Goal: Task Accomplishment & Management: Use online tool/utility

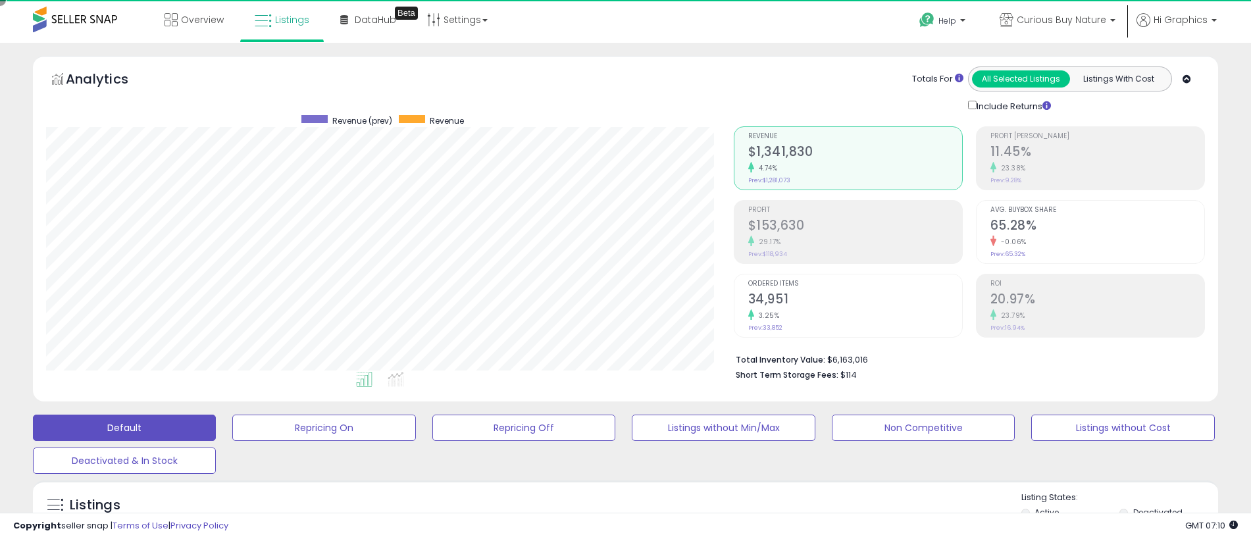
scroll to position [270, 687]
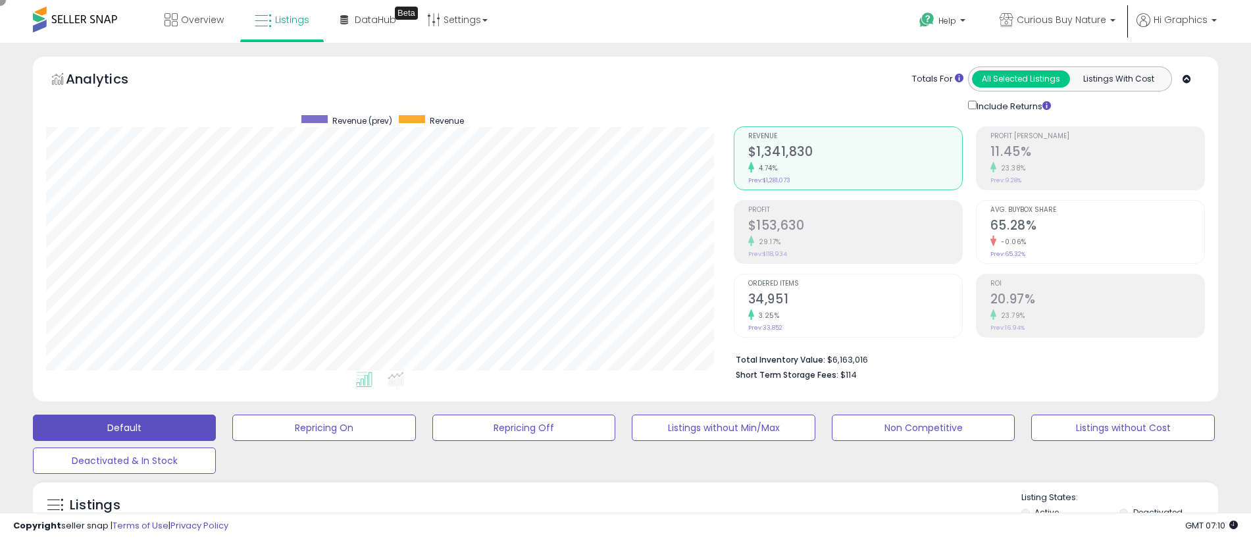
scroll to position [270, 687]
click at [1064, 20] on span "Curious Buy Nature" at bounding box center [1060, 19] width 89 height 13
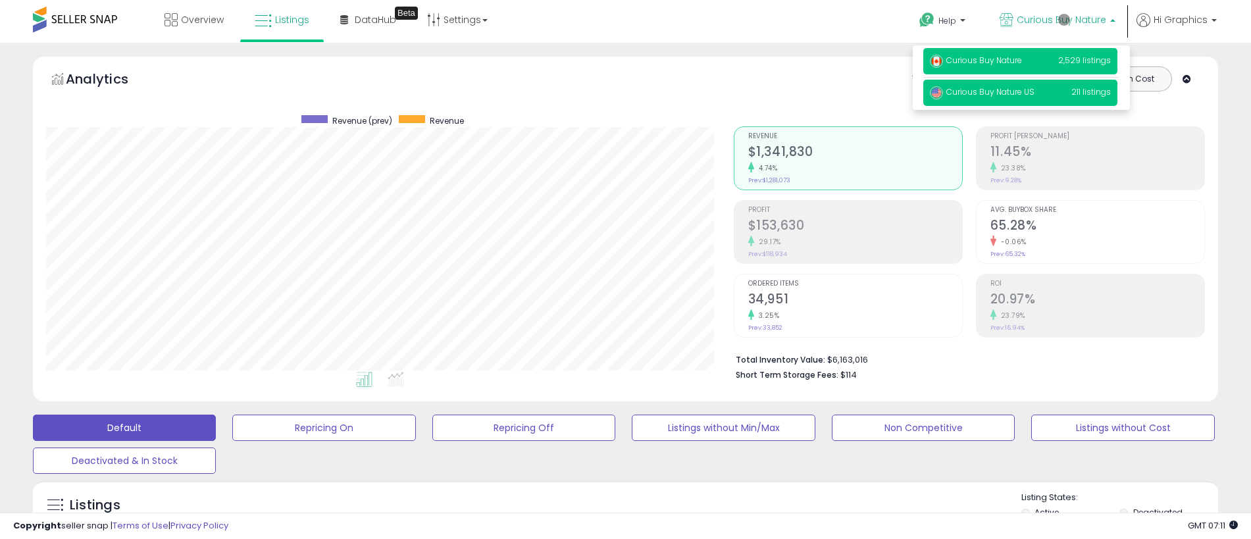
click at [1022, 94] on span "Curious Buy Nature US" at bounding box center [982, 91] width 105 height 11
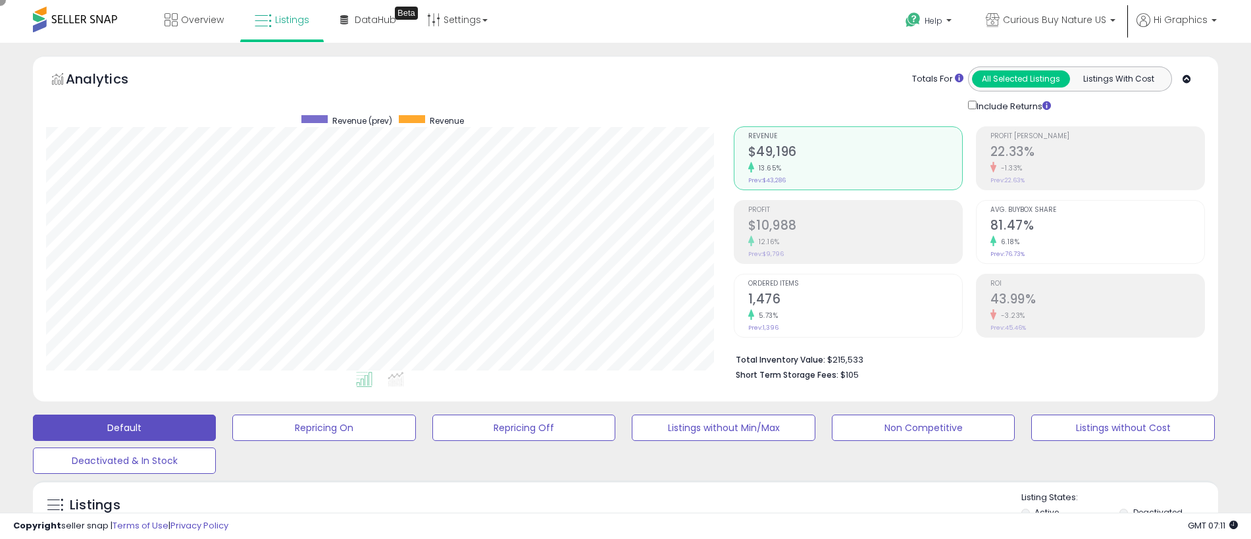
scroll to position [328, 0]
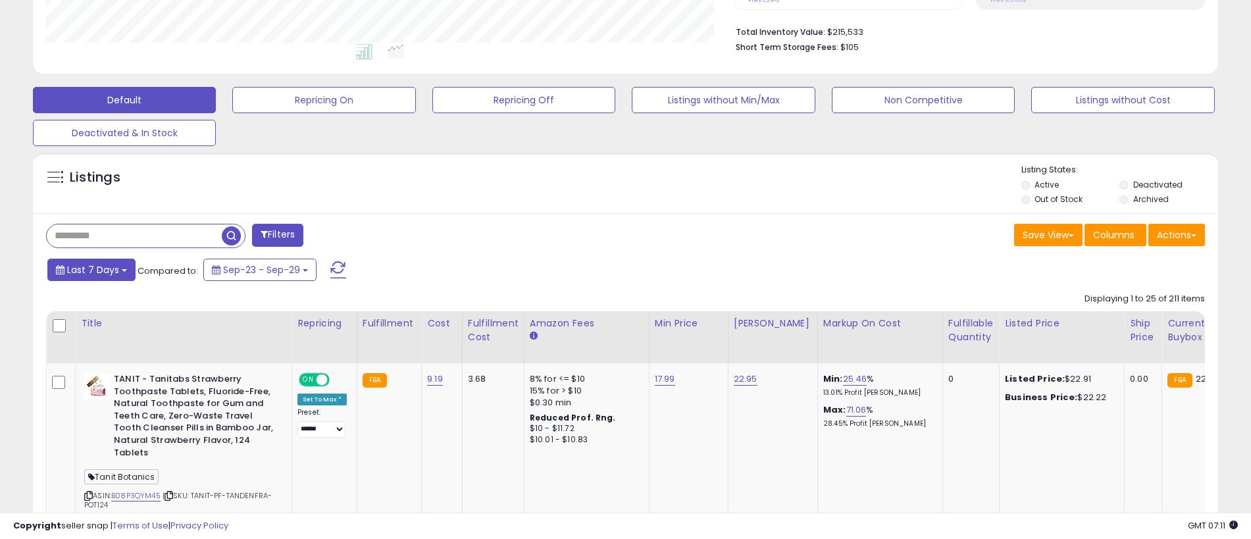
click at [91, 269] on span "Last 7 Days" at bounding box center [93, 269] width 52 height 13
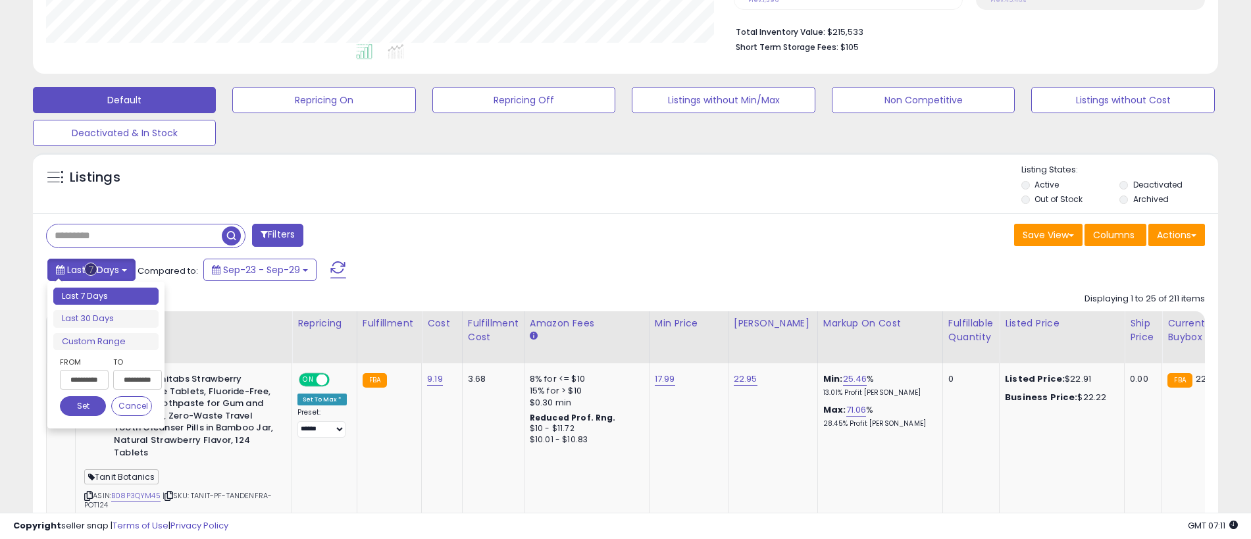
scroll to position [376, 0]
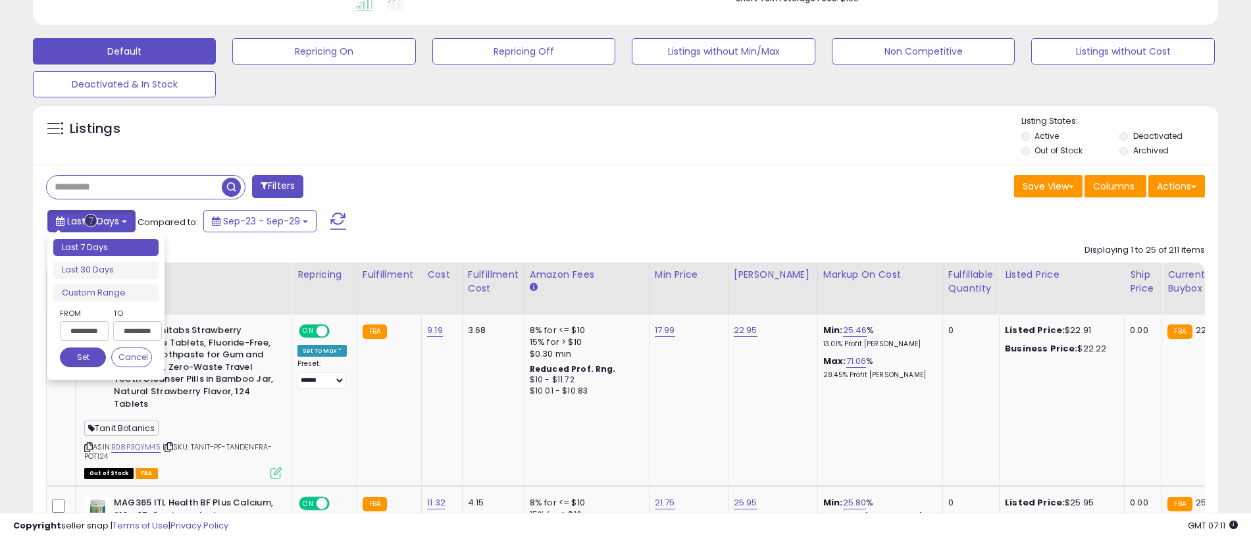
type input "**********"
click at [106, 270] on li "Last 30 Days" at bounding box center [105, 270] width 105 height 18
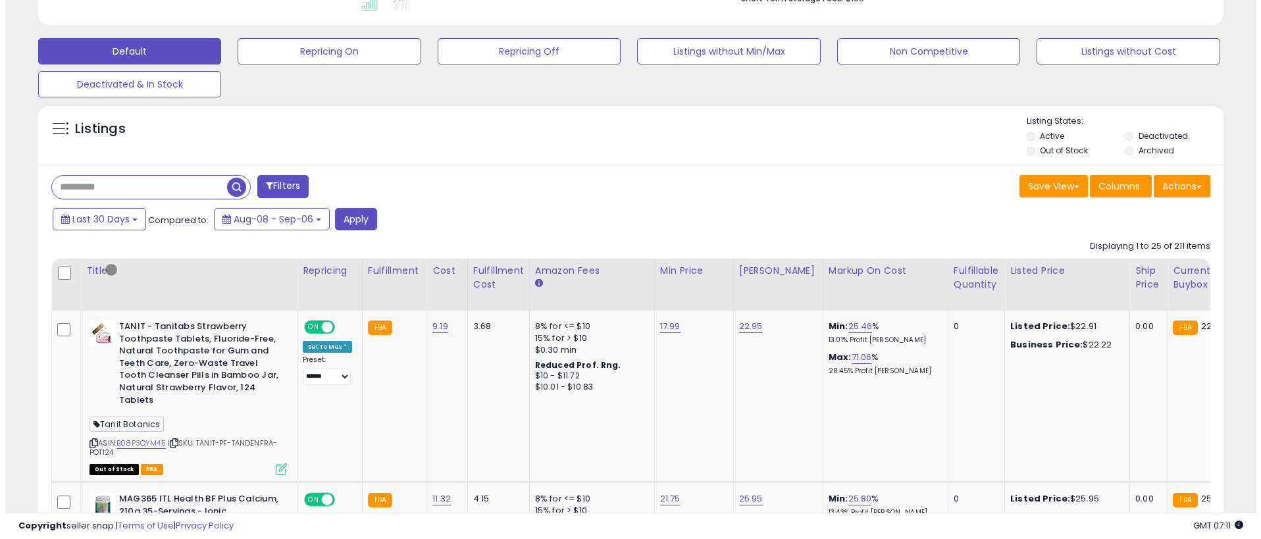
scroll to position [293, 0]
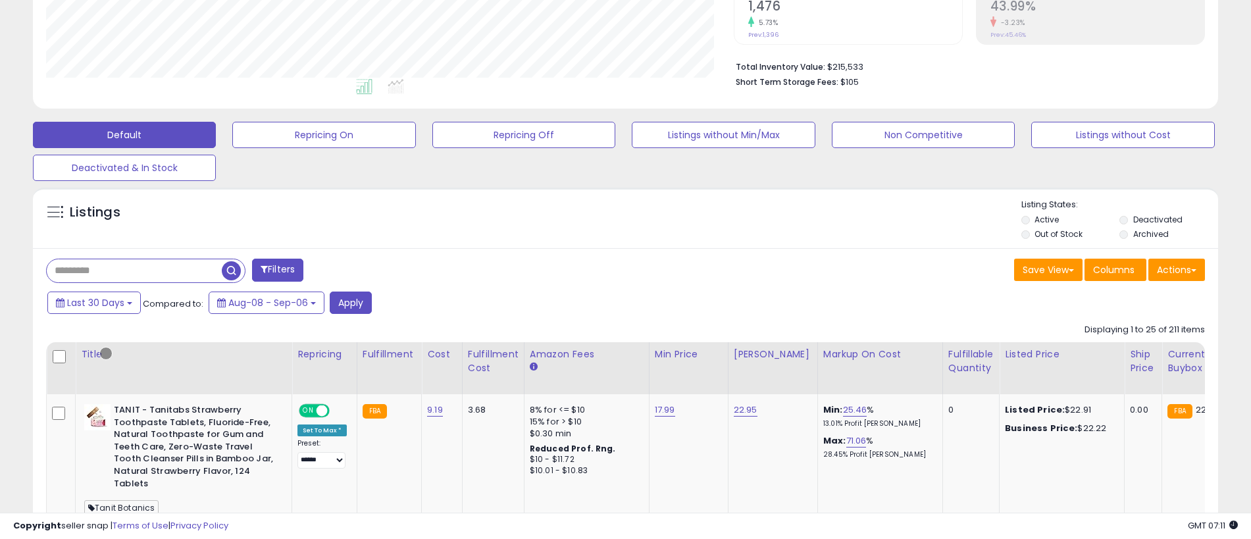
click at [279, 270] on button "Filters" at bounding box center [277, 270] width 51 height 23
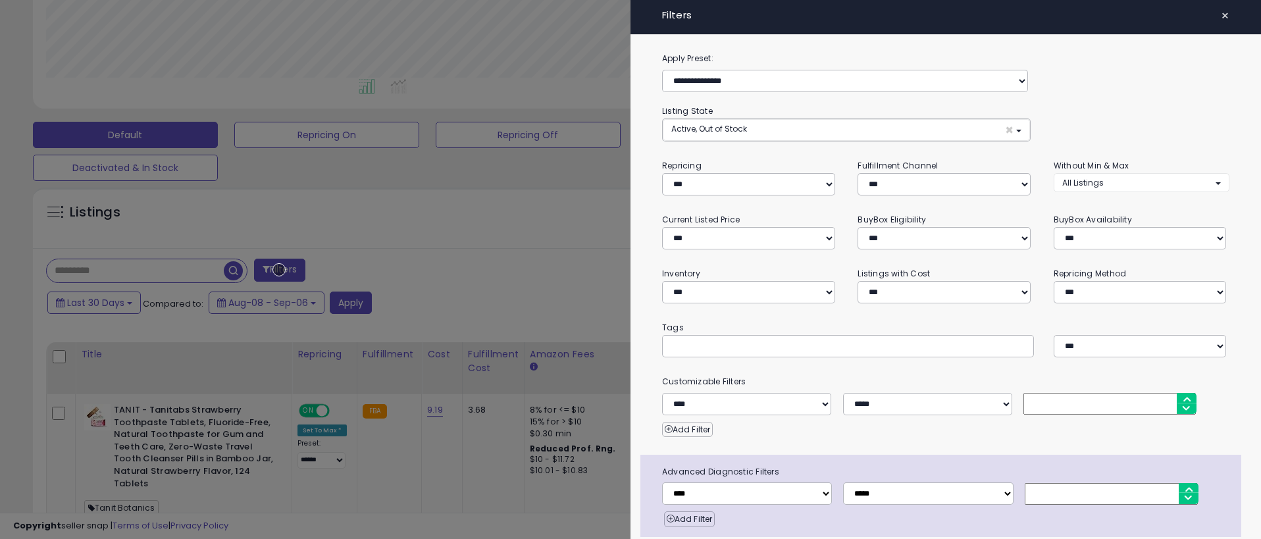
scroll to position [52, 0]
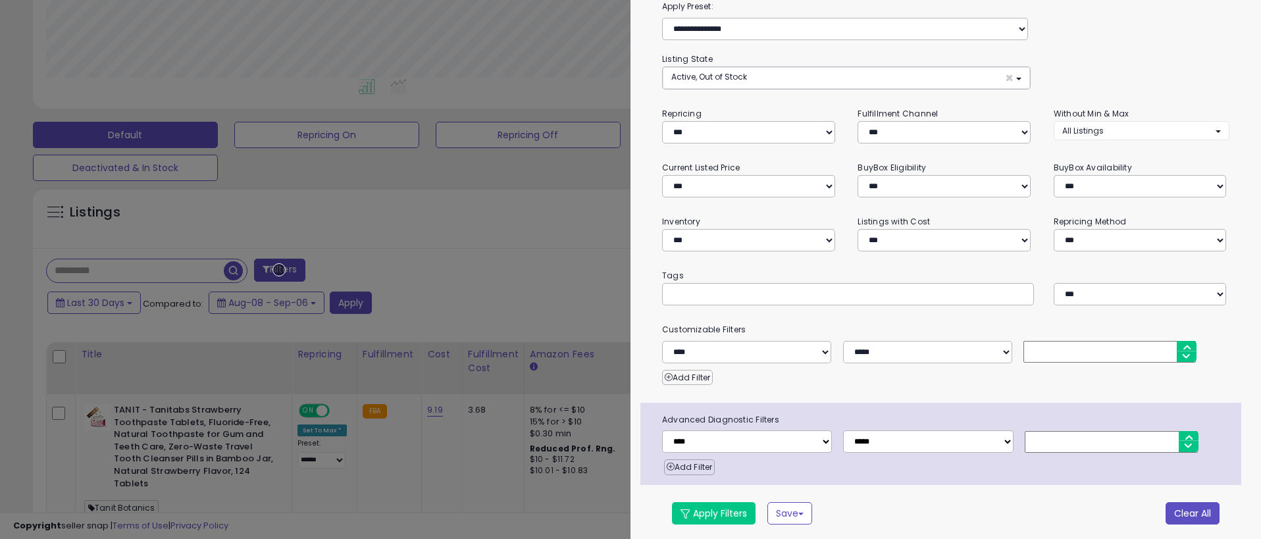
click at [1182, 511] on button "Clear All" at bounding box center [1192, 513] width 54 height 22
select select "*"
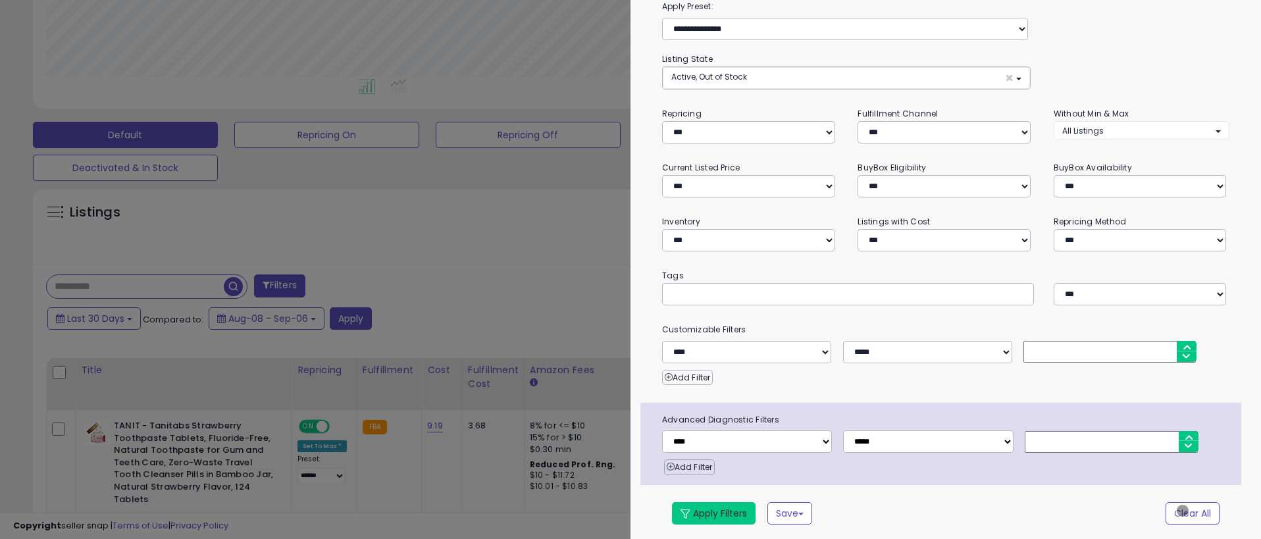
click at [713, 511] on button "Apply Filters" at bounding box center [714, 513] width 84 height 22
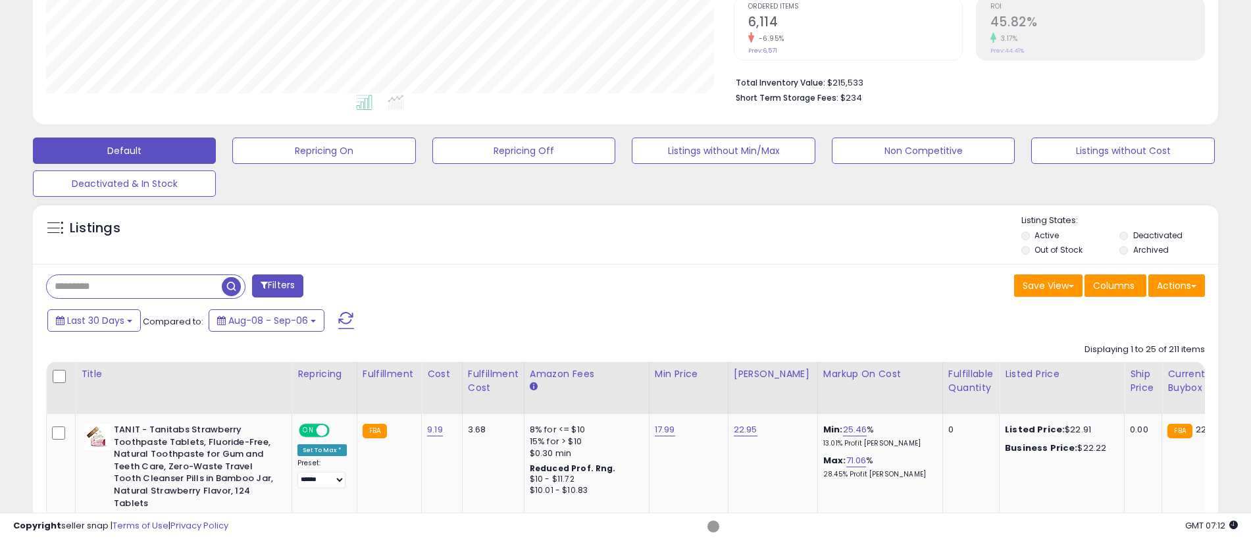
scroll to position [293, 0]
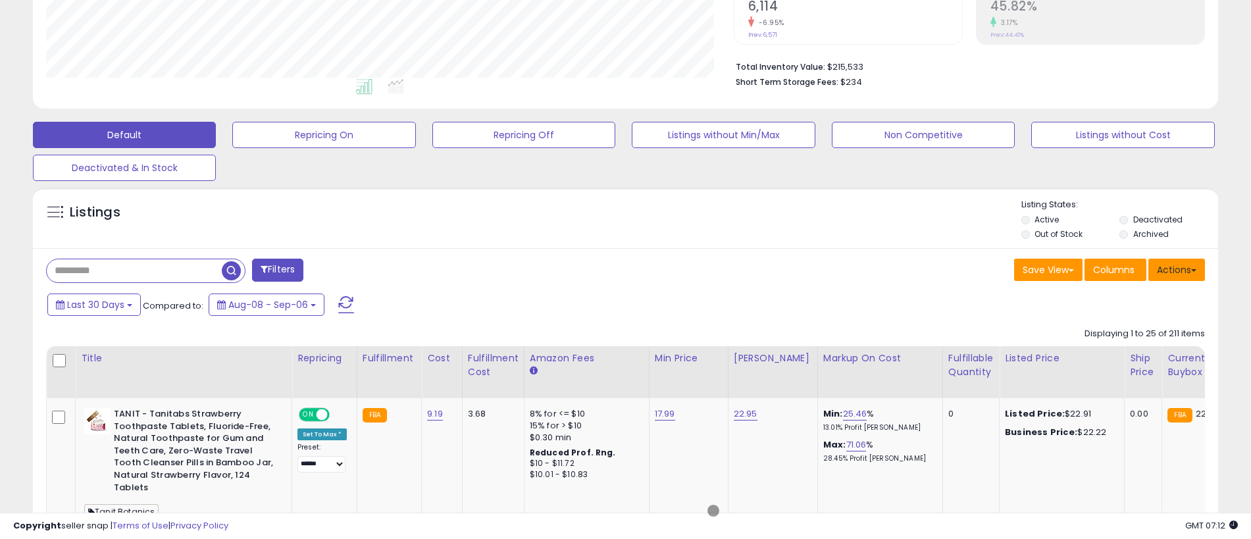
click at [1176, 269] on button "Actions" at bounding box center [1176, 270] width 57 height 22
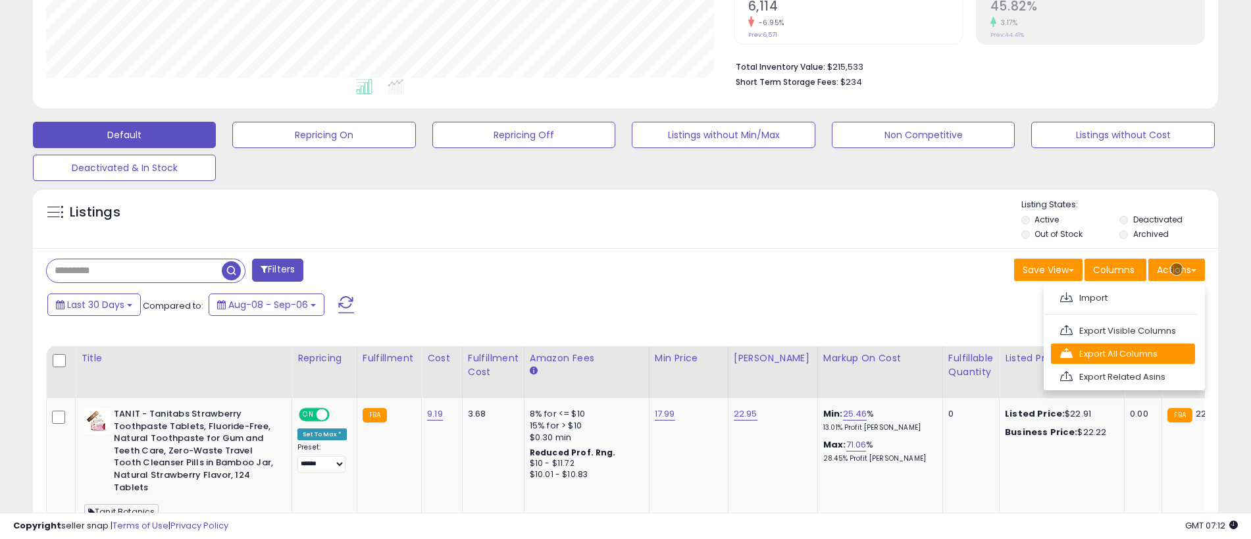
click at [1122, 353] on link "Export All Columns" at bounding box center [1123, 353] width 144 height 20
